Goal: Task Accomplishment & Management: Use online tool/utility

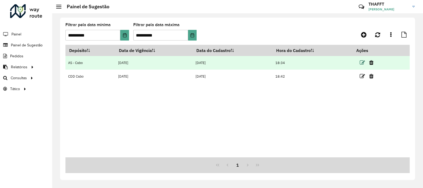
click at [362, 60] on icon at bounding box center [362, 62] width 5 height 5
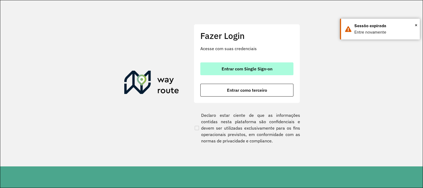
click at [253, 69] on span "Entrar com Single Sign-on" at bounding box center [247, 69] width 51 height 4
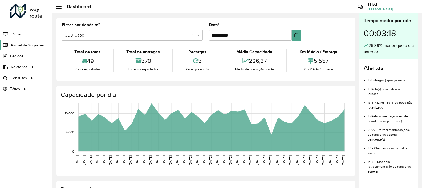
click at [25, 49] on link "Painel de Sugestão" at bounding box center [22, 45] width 44 height 11
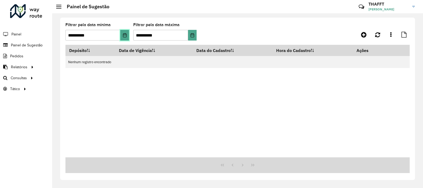
click at [123, 38] on button "Choose Date" at bounding box center [124, 35] width 9 height 11
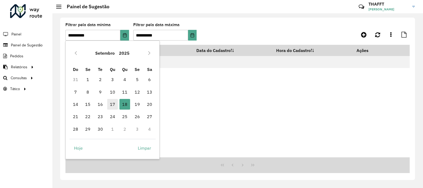
click at [112, 100] on span "17" at bounding box center [112, 104] width 11 height 11
type input "**********"
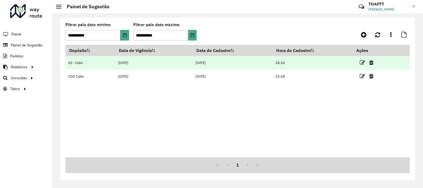
click at [365, 59] on td at bounding box center [369, 62] width 32 height 13
click at [363, 61] on icon at bounding box center [362, 62] width 5 height 5
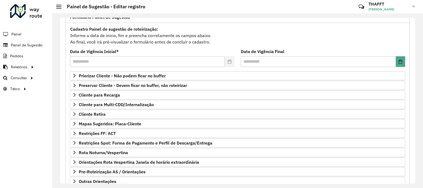
scroll to position [76, 0]
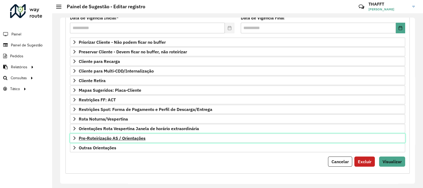
click at [120, 137] on span "Pre-Roteirização AS / Orientações" at bounding box center [112, 138] width 67 height 4
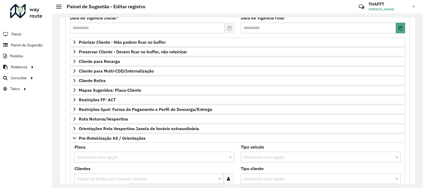
drag, startPoint x: 415, startPoint y: 69, endPoint x: 418, endPoint y: 109, distance: 40.0
click at [418, 109] on div "Selecione um depósito * Selecione uma opção × AS - Cabo Formulário Painel de Su…" at bounding box center [237, 100] width 371 height 174
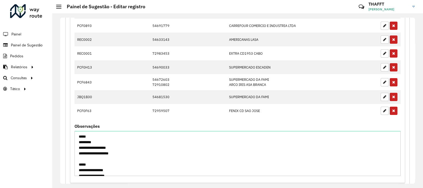
scroll to position [352, 0]
